Goal: Find specific page/section: Find specific page/section

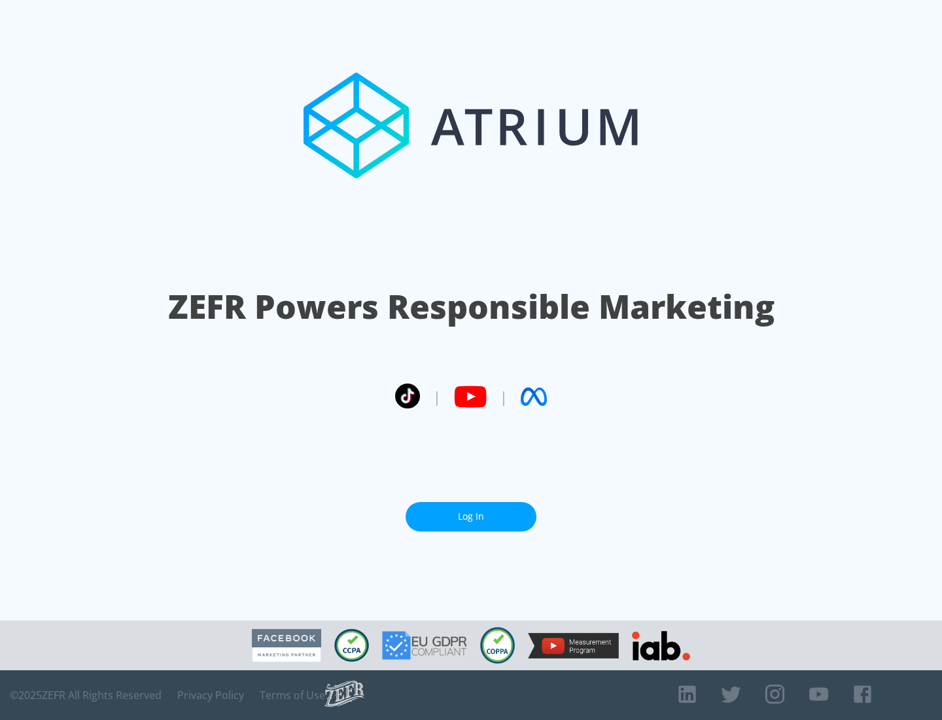
click at [471, 511] on link "Log In" at bounding box center [471, 516] width 131 height 29
